Goal: Information Seeking & Learning: Learn about a topic

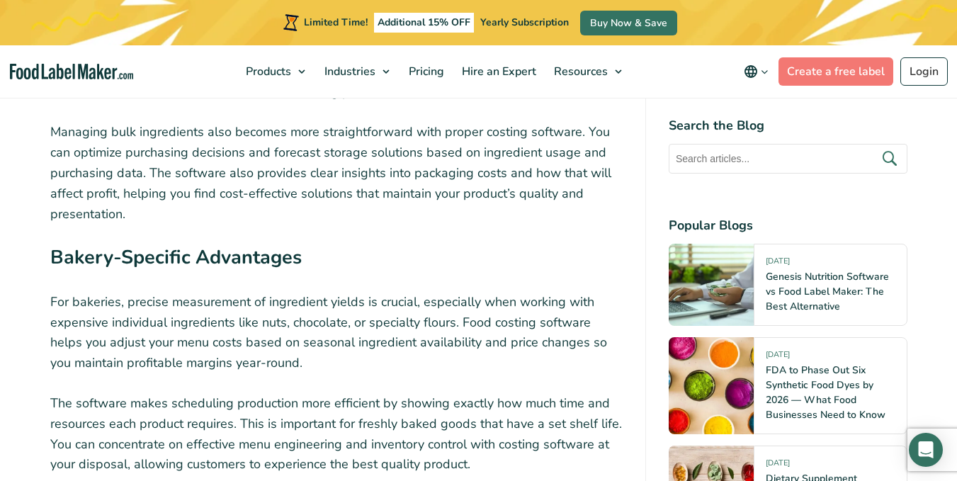
scroll to position [4747, 0]
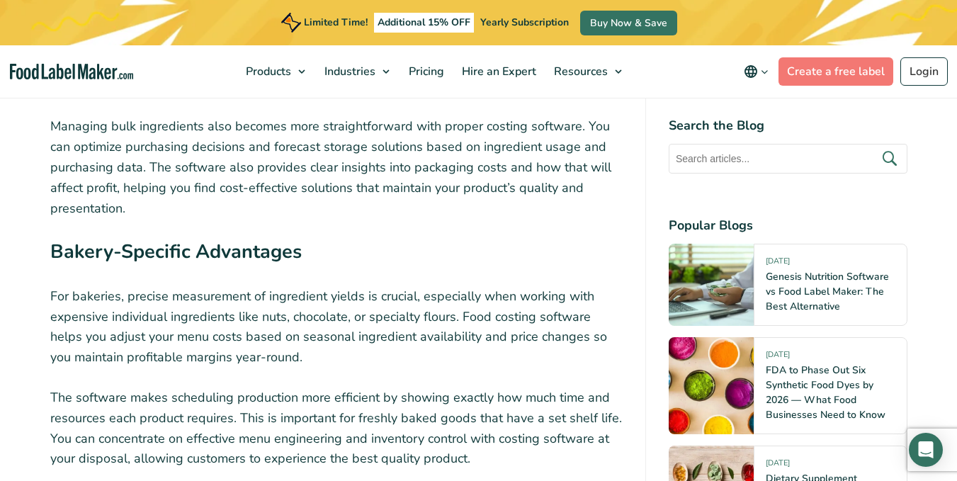
drag, startPoint x: 426, startPoint y: 217, endPoint x: 346, endPoint y: 199, distance: 81.3
click at [346, 199] on p "Managing bulk ingredients also becomes more straightforward with proper costing…" at bounding box center [336, 167] width 572 height 102
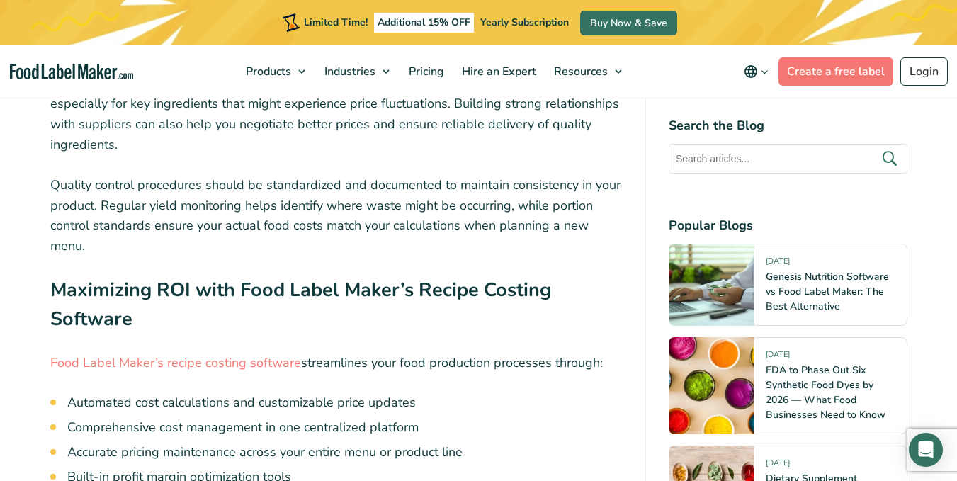
scroll to position [6022, 0]
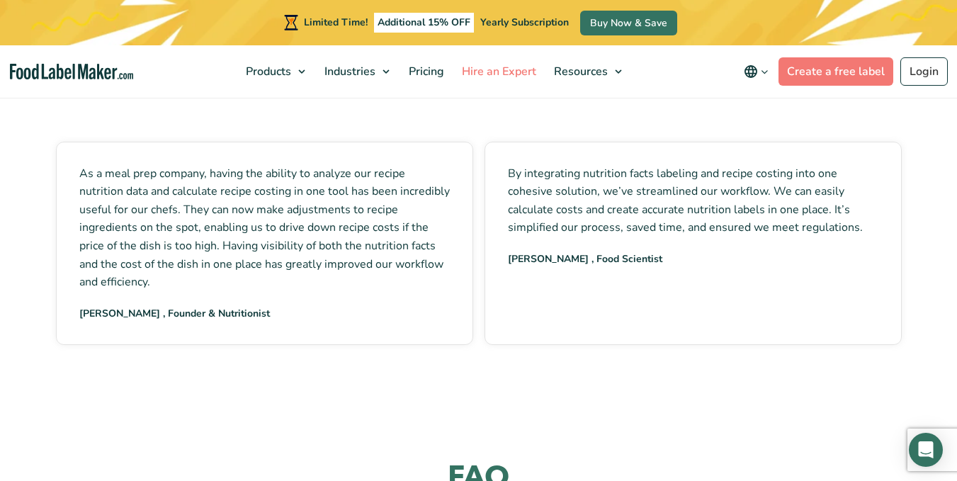
scroll to position [2267, 0]
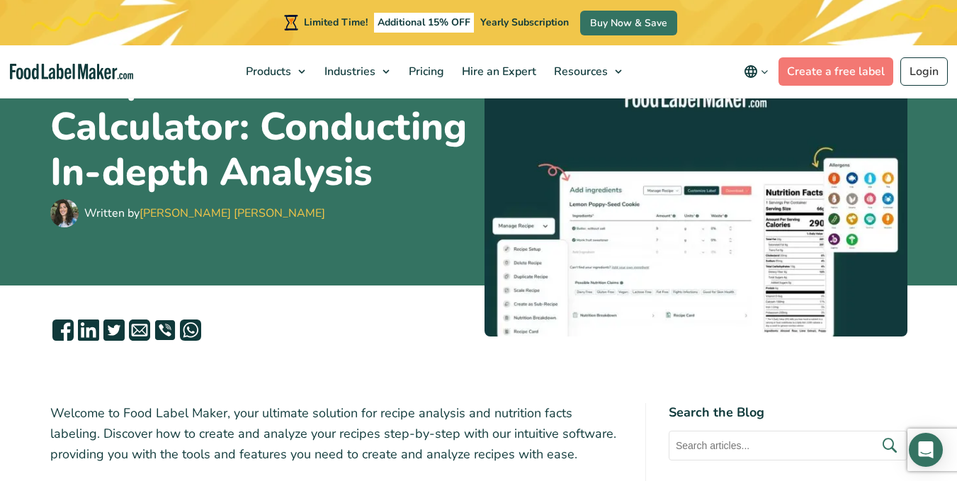
scroll to position [213, 0]
